Goal: Find specific page/section: Find specific page/section

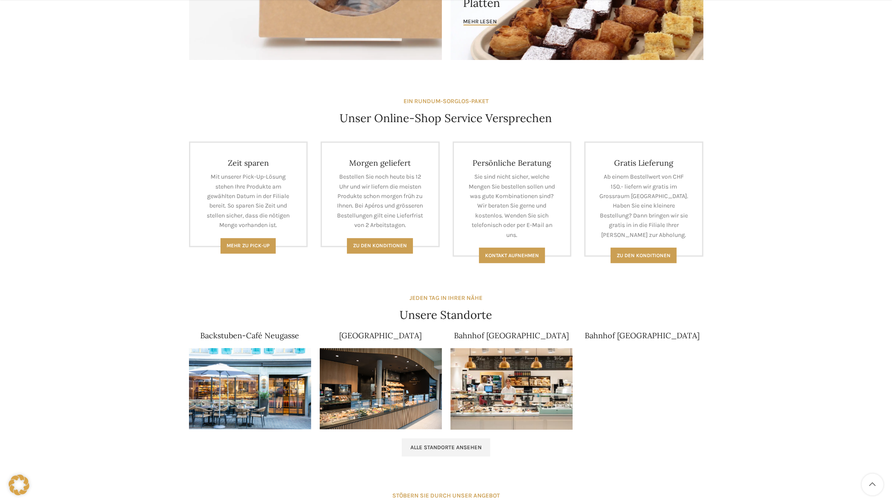
scroll to position [665, 0]
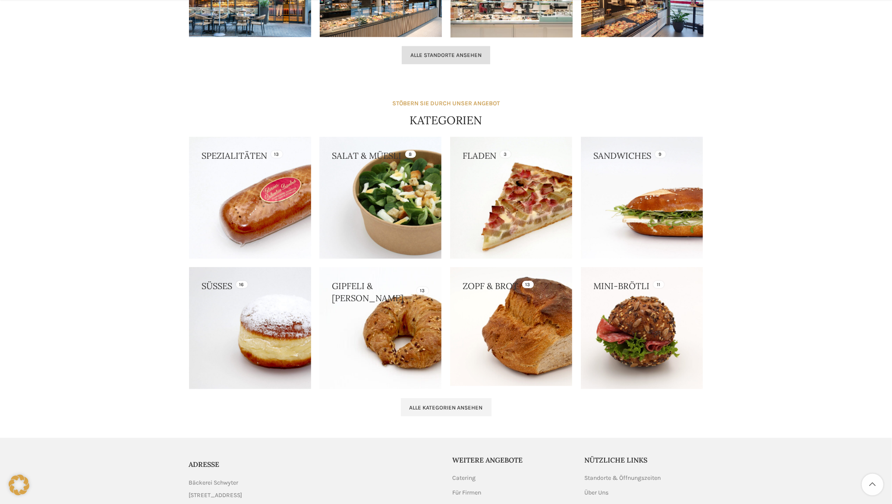
click at [470, 54] on span "Alle Standorte ansehen" at bounding box center [445, 55] width 71 height 7
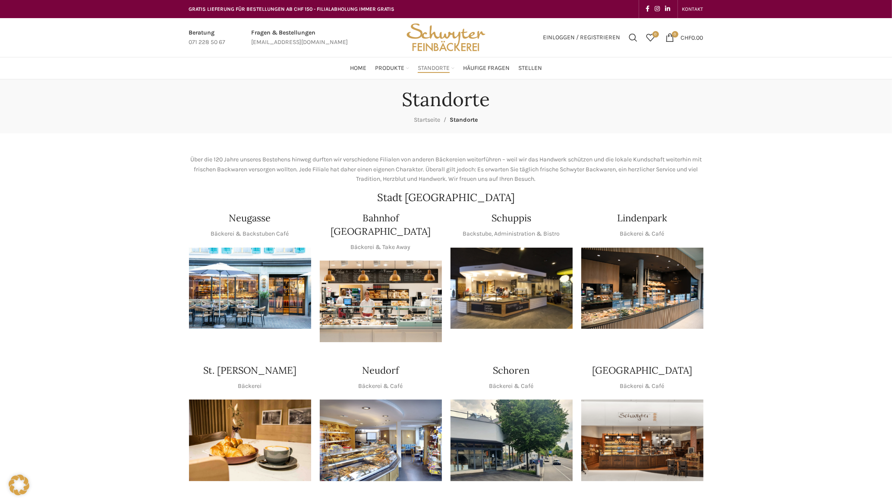
click at [494, 282] on img "1 / 1" at bounding box center [512, 289] width 122 height 82
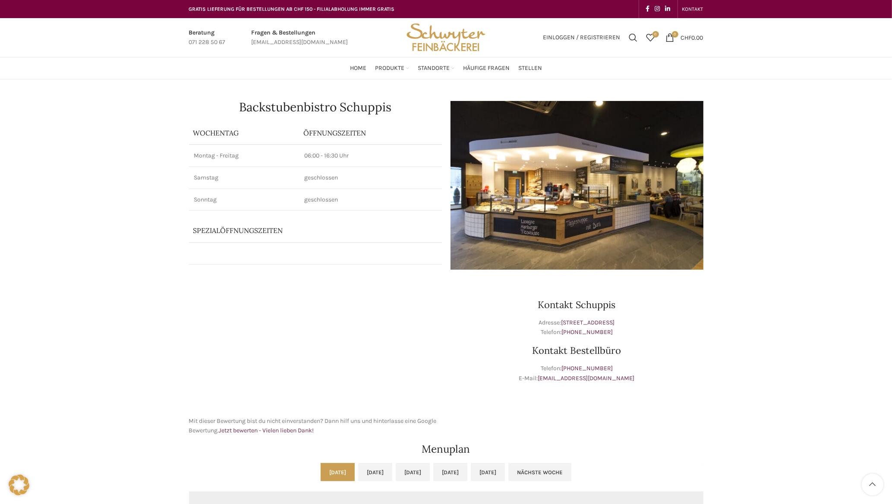
scroll to position [369, 0]
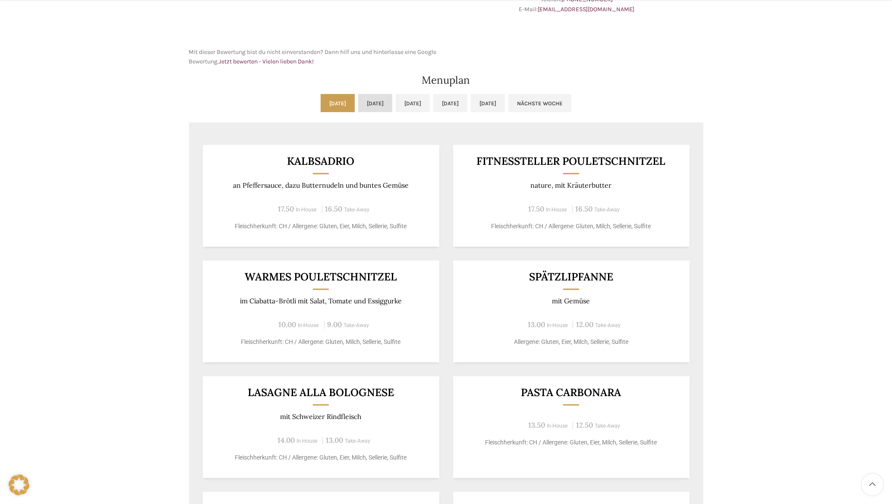
click at [358, 108] on link "Di, 02.09.2025" at bounding box center [375, 103] width 34 height 18
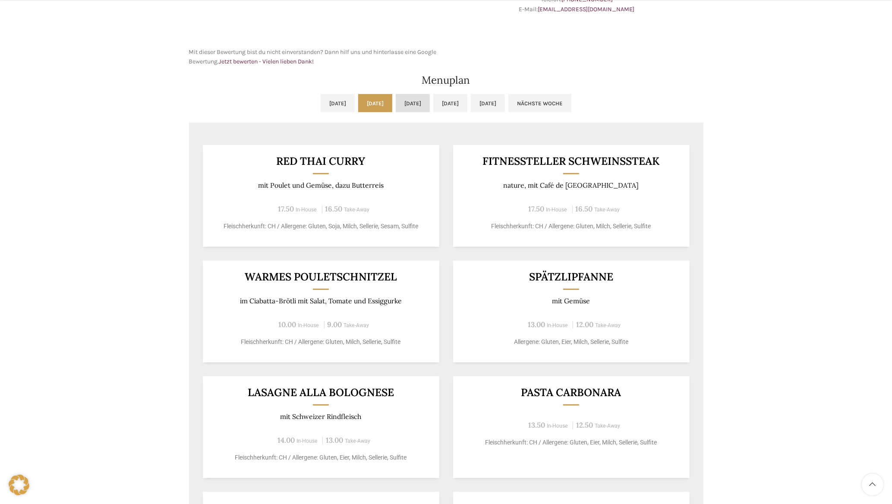
click at [404, 104] on link "Mi, 03.09.2025" at bounding box center [413, 103] width 34 height 18
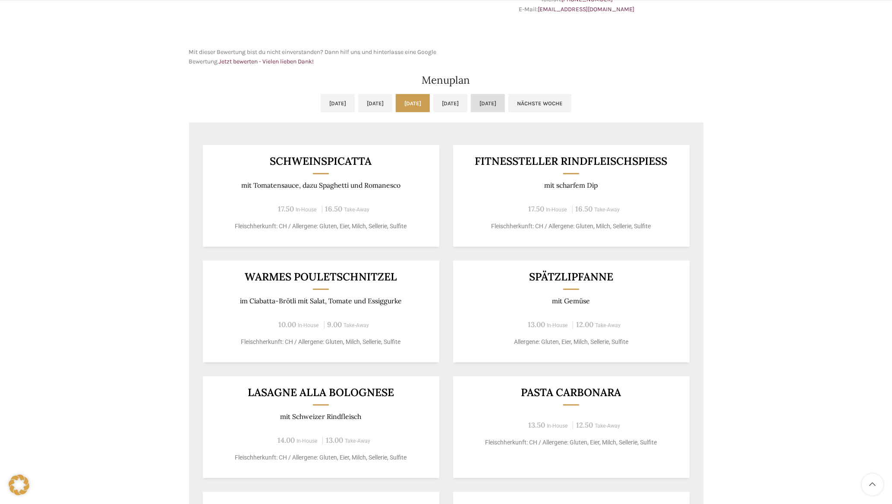
click at [505, 102] on link "Fr, 05.09.2025" at bounding box center [488, 103] width 34 height 18
